Goal: Task Accomplishment & Management: Manage account settings

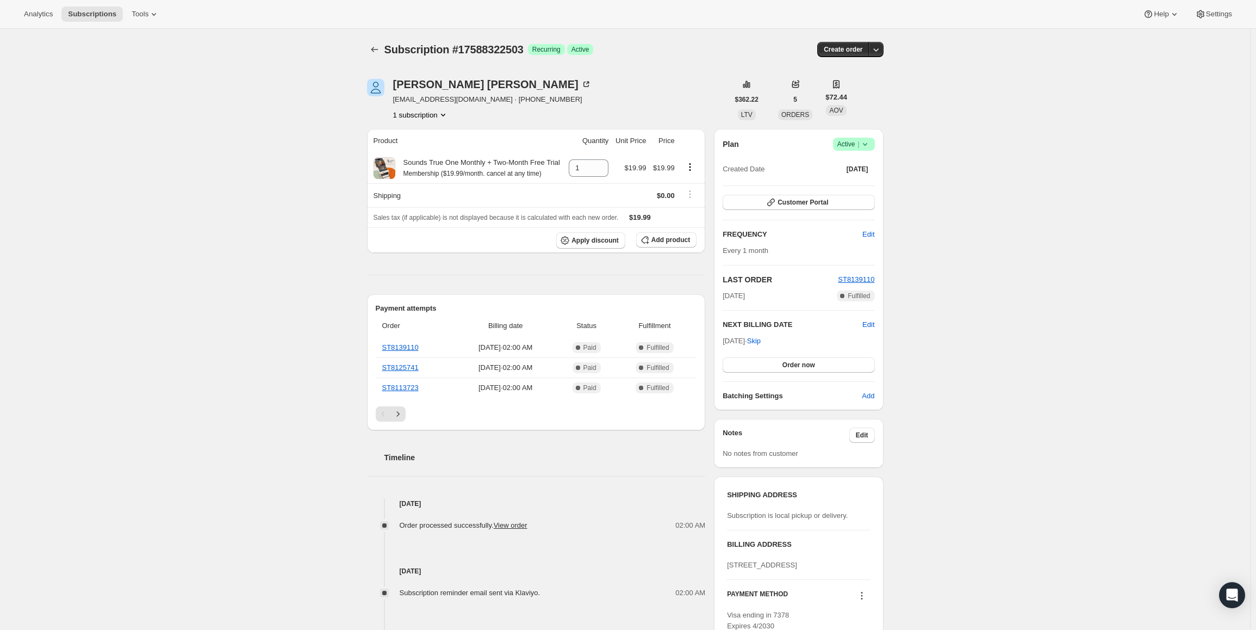
click at [843, 145] on span "Active |" at bounding box center [853, 144] width 33 height 11
drag, startPoint x: 727, startPoint y: 340, endPoint x: 761, endPoint y: 344, distance: 34.0
click at [761, 344] on span "Nov 8, 2025 · Skip" at bounding box center [742, 341] width 38 height 8
copy span "Nov 8, 202"
click at [860, 154] on div "Plan Success Active | Created Date Jun 8, 2025" at bounding box center [799, 157] width 152 height 39
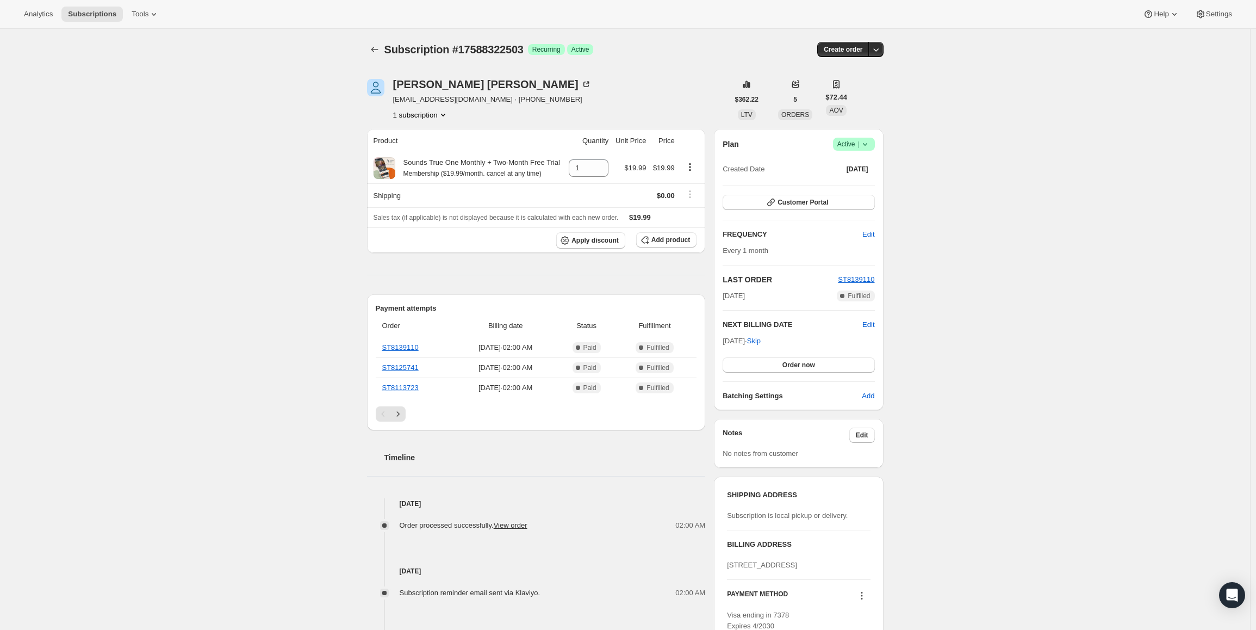
click at [860, 145] on span "Active |" at bounding box center [853, 144] width 33 height 11
click at [860, 165] on span "Pause subscription" at bounding box center [856, 165] width 60 height 8
drag, startPoint x: 727, startPoint y: 341, endPoint x: 763, endPoint y: 340, distance: 35.9
click at [761, 340] on span "[DATE] · Skip" at bounding box center [742, 341] width 38 height 8
copy span "[DATE]"
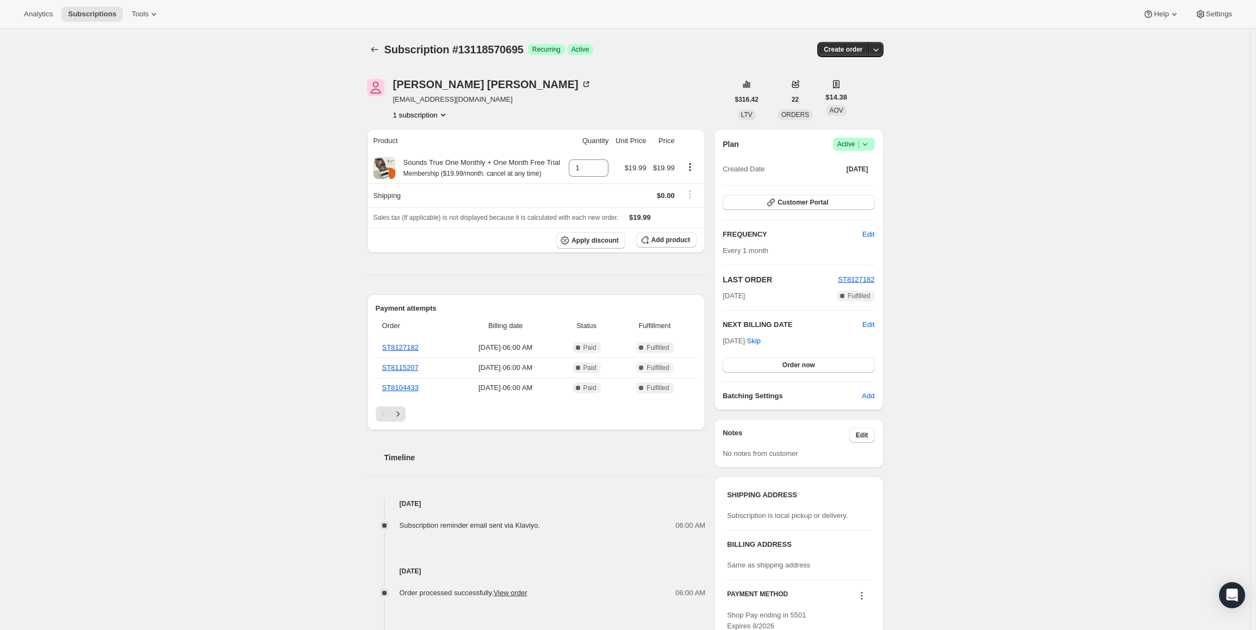
click at [874, 150] on span "Success Active |" at bounding box center [854, 144] width 42 height 13
click at [863, 161] on span "Pause subscription" at bounding box center [856, 165] width 60 height 8
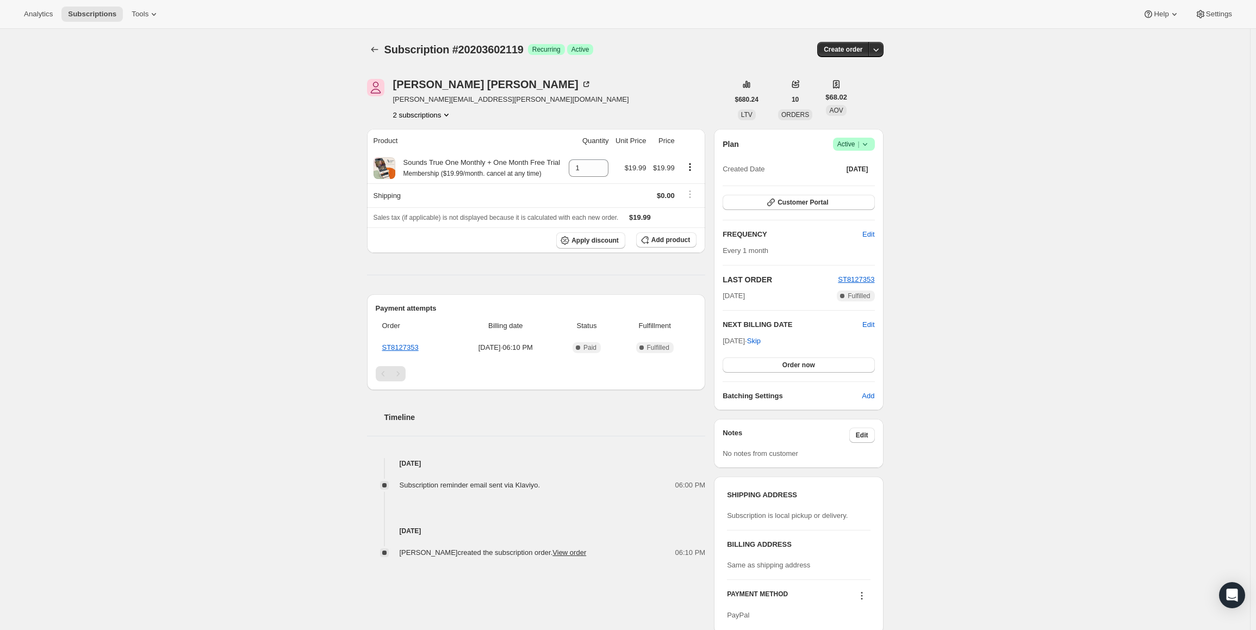
click at [873, 145] on span "Success Active |" at bounding box center [854, 144] width 42 height 13
drag, startPoint x: 725, startPoint y: 338, endPoint x: 763, endPoint y: 342, distance: 37.7
click at [761, 342] on span "[DATE] · Skip" at bounding box center [742, 341] width 38 height 8
copy span "[DATE]"
click at [850, 146] on span "Active |" at bounding box center [853, 144] width 33 height 11
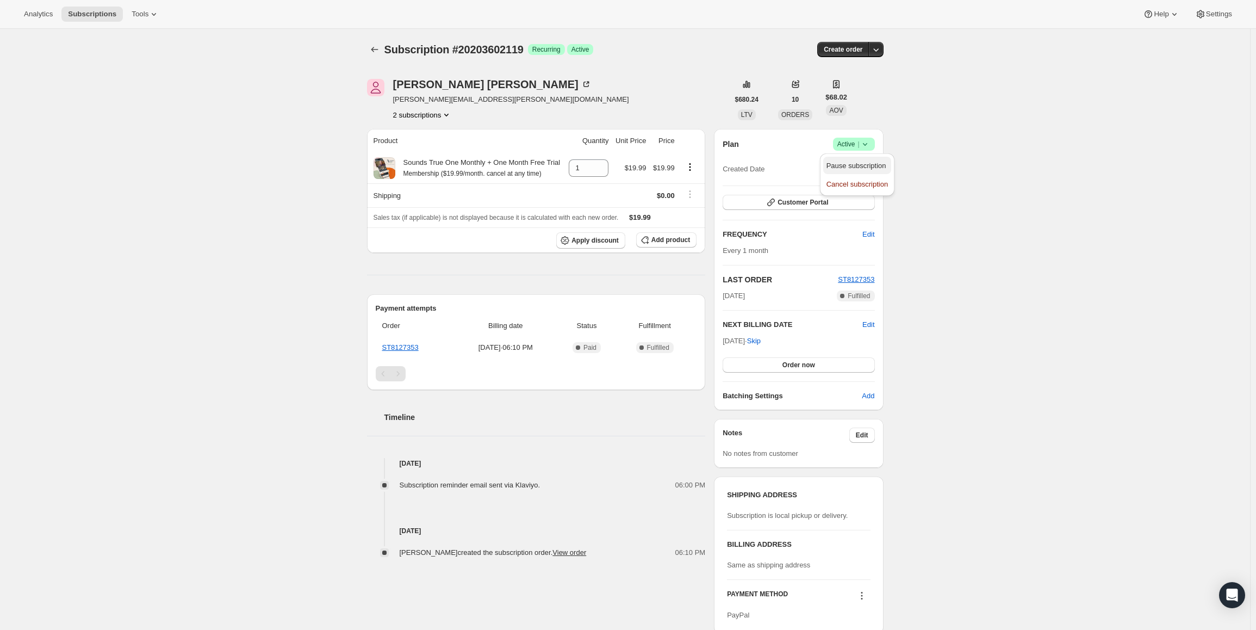
click at [844, 165] on span "Pause subscription" at bounding box center [856, 165] width 60 height 8
click at [852, 151] on div "Plan Success Active | Created Date Sep 12, 2025" at bounding box center [799, 157] width 152 height 39
drag, startPoint x: 727, startPoint y: 339, endPoint x: 763, endPoint y: 339, distance: 35.9
click at [761, 339] on span "[DATE] · Skip" at bounding box center [742, 341] width 38 height 8
copy span "[DATE]"
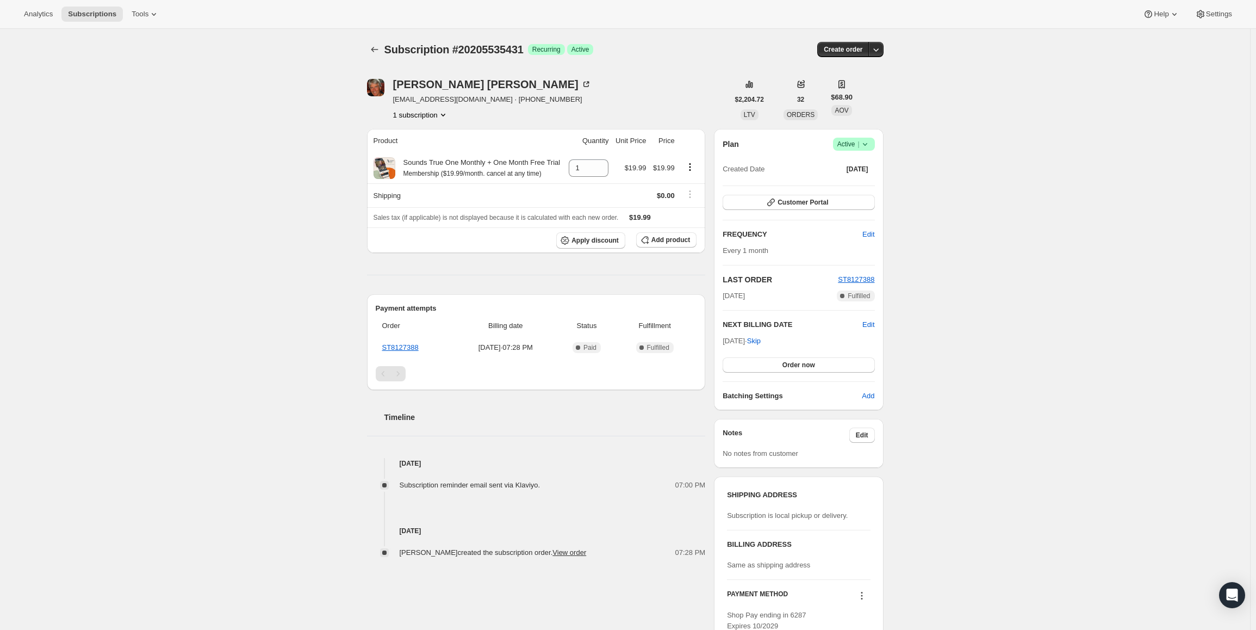
click at [868, 139] on icon at bounding box center [865, 144] width 11 height 11
click at [853, 161] on span "Pause subscription" at bounding box center [856, 165] width 60 height 8
drag, startPoint x: 726, startPoint y: 343, endPoint x: 762, endPoint y: 340, distance: 36.5
click at [761, 340] on span "Nov 6, 2025 · Skip" at bounding box center [742, 341] width 38 height 8
copy div "NEXT BILLING DATE Edit"
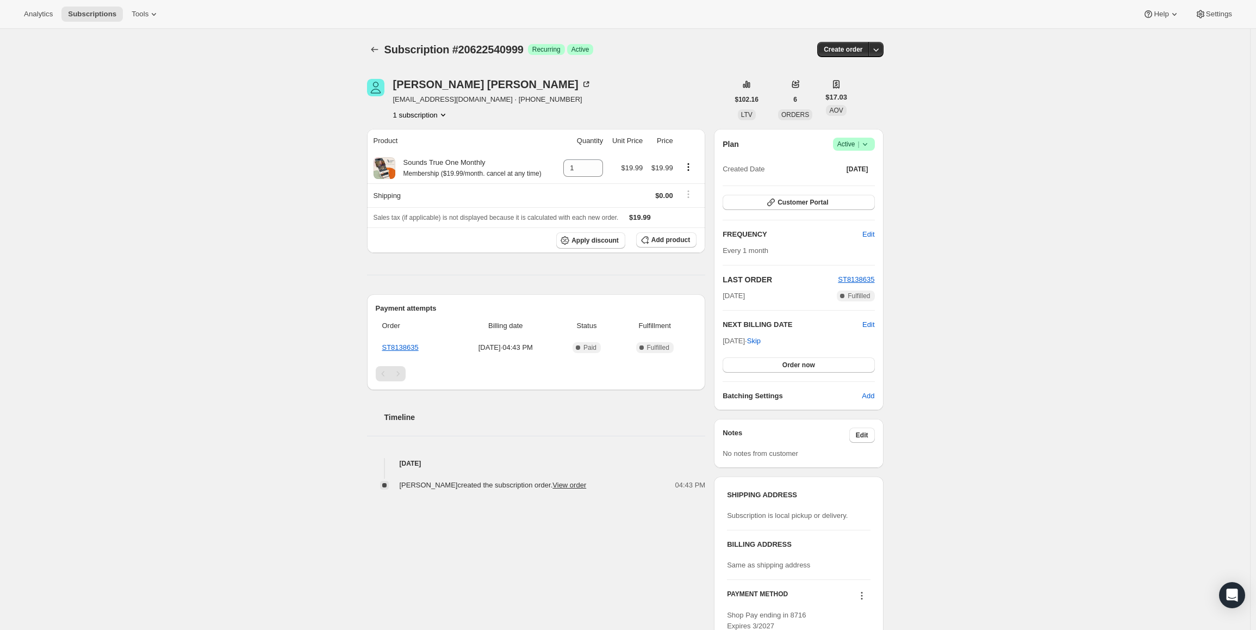
click at [848, 147] on span "Active |" at bounding box center [853, 144] width 33 height 11
click at [839, 169] on span "Pause subscription" at bounding box center [856, 165] width 60 height 8
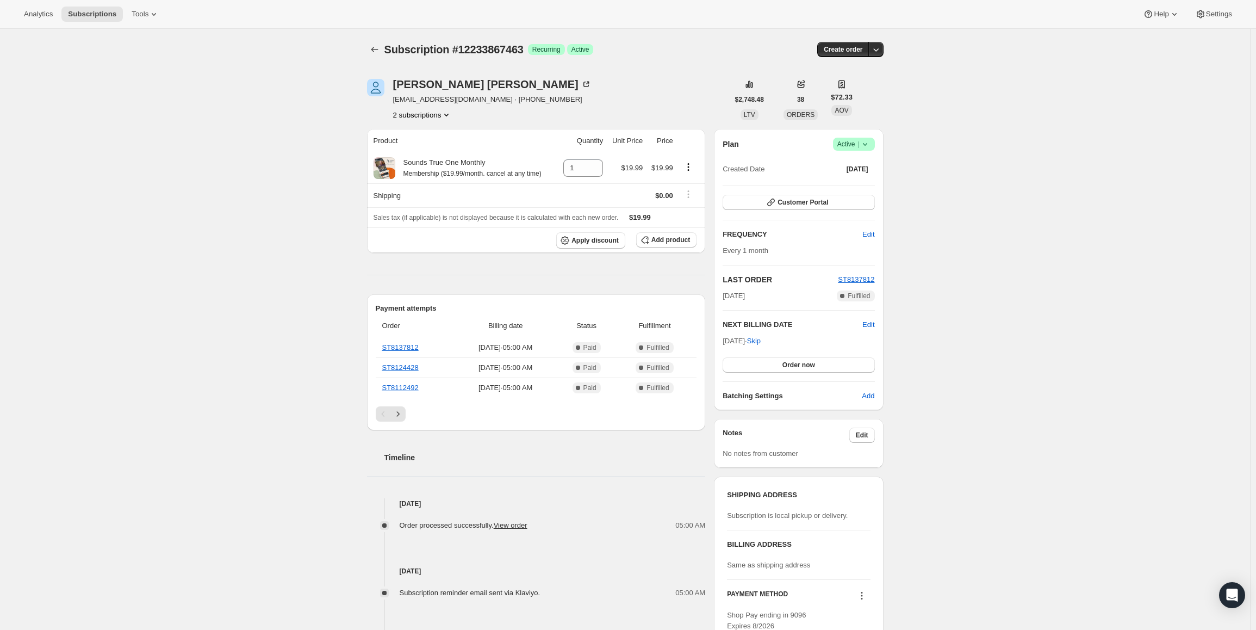
drag, startPoint x: 727, startPoint y: 339, endPoint x: 761, endPoint y: 344, distance: 34.1
click at [761, 344] on span "[DATE] · Skip" at bounding box center [742, 341] width 38 height 8
copy span "[DATE], 202"
click at [847, 149] on span "Active |" at bounding box center [853, 144] width 33 height 11
drag, startPoint x: 841, startPoint y: 165, endPoint x: 590, endPoint y: 149, distance: 251.1
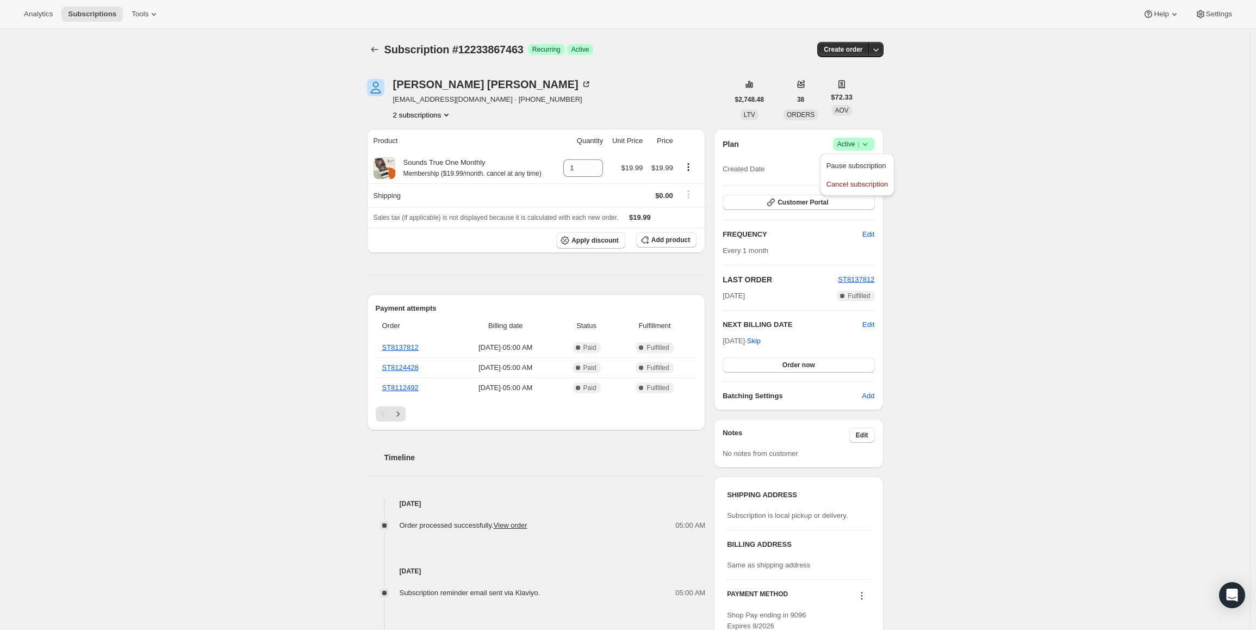
click at [838, 161] on span "Pause subscription" at bounding box center [856, 165] width 60 height 8
